Goal: Information Seeking & Learning: Learn about a topic

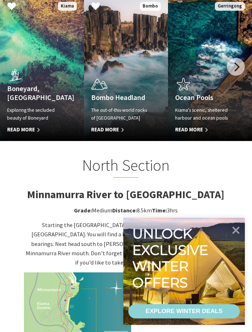
scroll to position [472, 0]
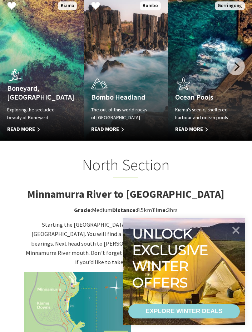
click at [26, 125] on span "Read More" at bounding box center [35, 129] width 57 height 9
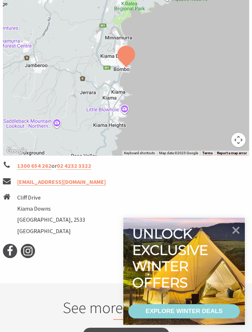
scroll to position [392, 0]
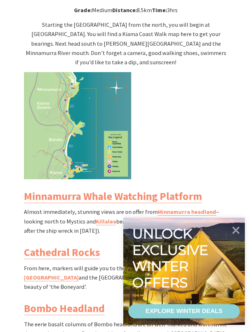
scroll to position [688, 0]
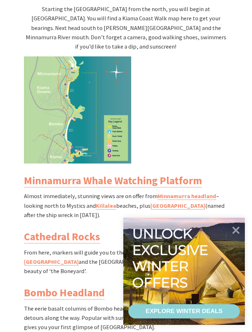
click at [76, 84] on img at bounding box center [77, 109] width 107 height 107
